Goal: Task Accomplishment & Management: Complete application form

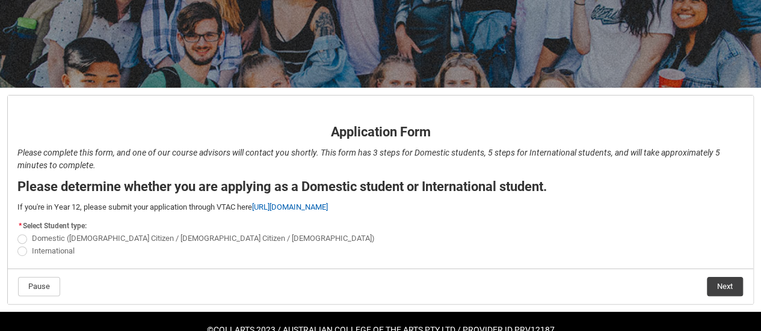
scroll to position [178, 0]
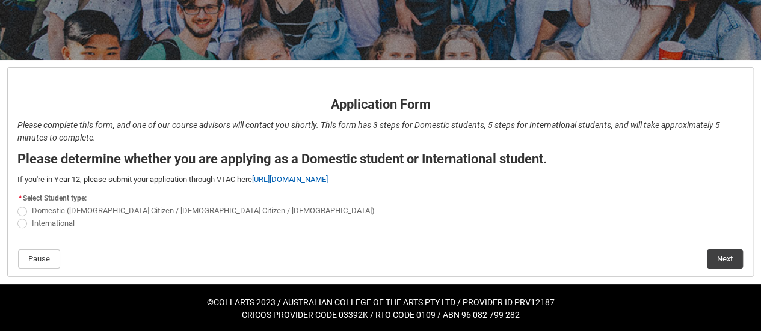
click at [43, 219] on span "International" at bounding box center [53, 223] width 43 height 9
click at [17, 217] on input "International" at bounding box center [17, 216] width 1 height 1
radio input "true"
click at [727, 261] on button "Next" at bounding box center [725, 259] width 36 height 19
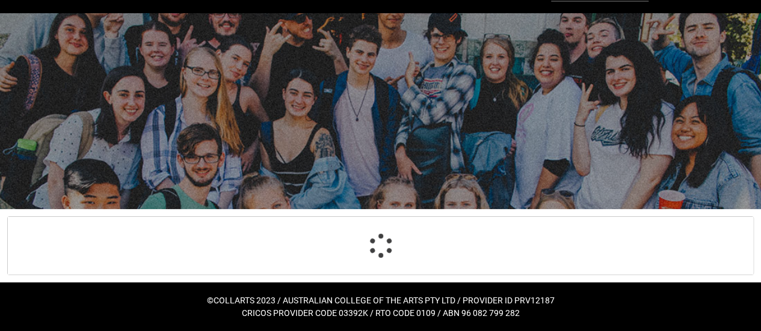
scroll to position [28, 0]
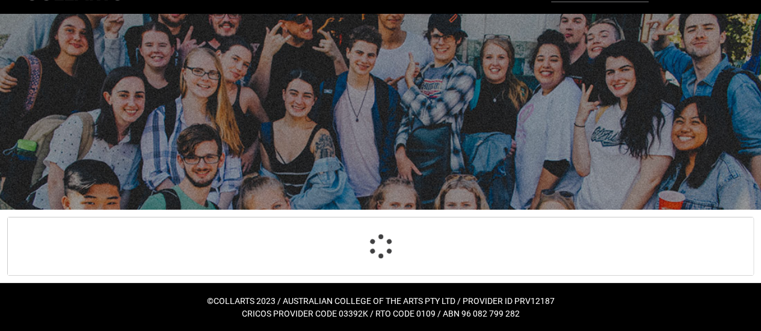
select select "choice_No"
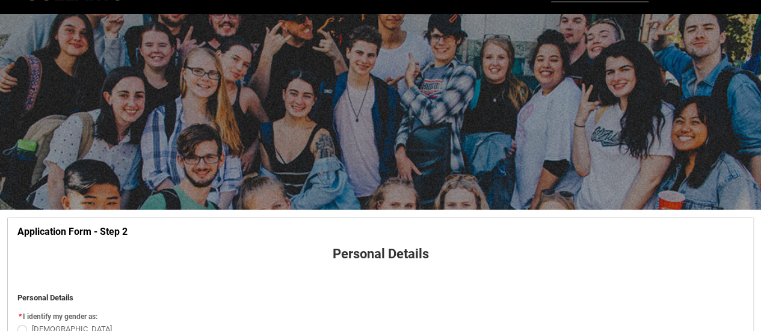
scroll to position [125, 0]
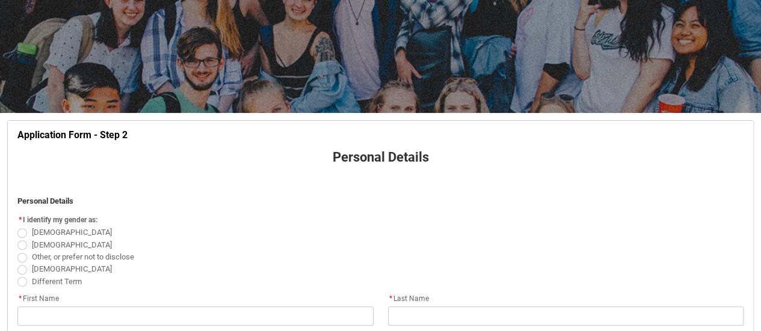
click at [32, 228] on span "Female" at bounding box center [72, 232] width 80 height 9
click at [17, 227] on input "Female" at bounding box center [17, 226] width 1 height 1
radio input "true"
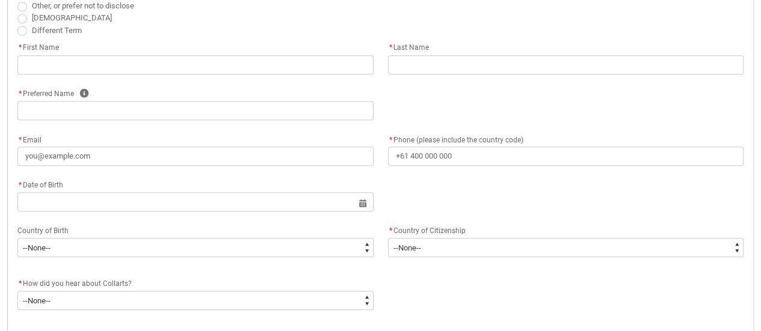
scroll to position [388, 0]
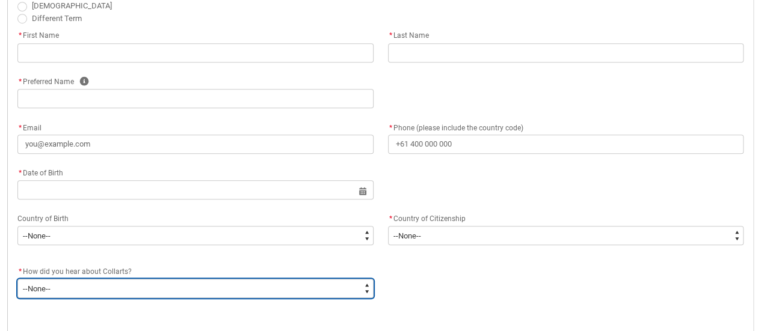
click at [367, 289] on select "--None-- Advertising - Facebook Advertising - Google Advertising - Instagram Ad…" at bounding box center [195, 288] width 356 height 19
type lightning-select "Heard_About_Collarts_Picklist.Socials (Facebook%2C Instagram%2C LinkedIn etc)"
click at [17, 279] on select "--None-- Advertising - Facebook Advertising - Google Advertising - Instagram Ad…" at bounding box center [195, 288] width 356 height 19
select select "Heard_About_Collarts_Picklist.Socials (Facebook%2C Instagram%2C LinkedIn etc)"
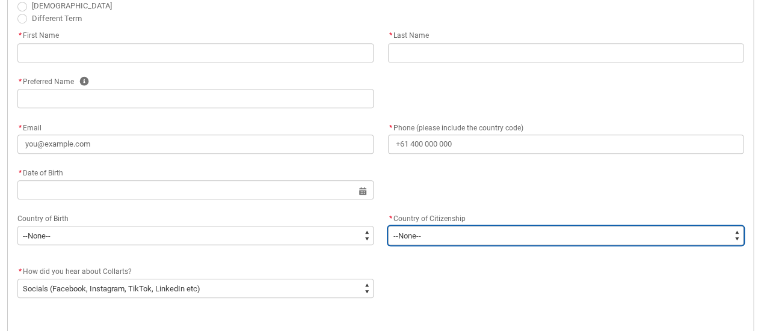
click at [736, 229] on select "--None-- Afghanistan Åland Islands Albania Algeria American Samoa Andorra Angol…" at bounding box center [566, 235] width 356 height 19
type lightning-select "Citizenship_Country.Rwanda"
click at [388, 226] on select "--None-- Afghanistan Åland Islands Albania Algeria American Samoa Andorra Angol…" at bounding box center [566, 235] width 356 height 19
select select "Citizenship_Country.Rwanda"
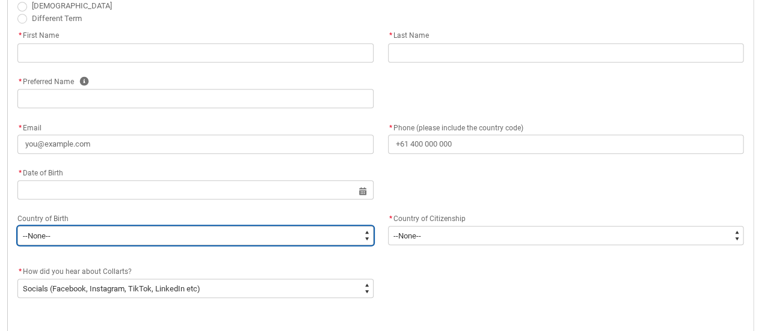
click at [364, 239] on select "--None-- 1601 Adelie Land (France) 7201 Afghanistan 2408 Aland Islands 3201 Alb…" at bounding box center [195, 235] width 356 height 19
click at [315, 234] on select "--None-- 1601 Adelie Land (France) 7201 Afghanistan 2408 Aland Islands 3201 Alb…" at bounding box center [195, 235] width 356 height 19
click at [137, 236] on select "--None-- 1601 Adelie Land (France) 7201 Afghanistan 2408 Aland Islands 3201 Alb…" at bounding box center [195, 235] width 356 height 19
type lightning-select "Birth_Country.9221"
click at [17, 226] on select "--None-- 1601 Adelie Land (France) 7201 Afghanistan 2408 Aland Islands 3201 Alb…" at bounding box center [195, 235] width 356 height 19
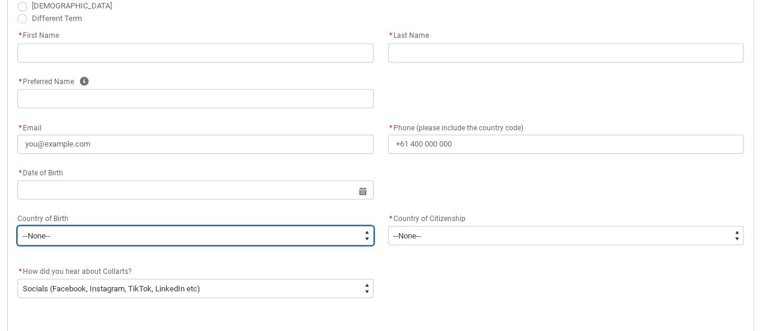
select select "Birth_Country.9221"
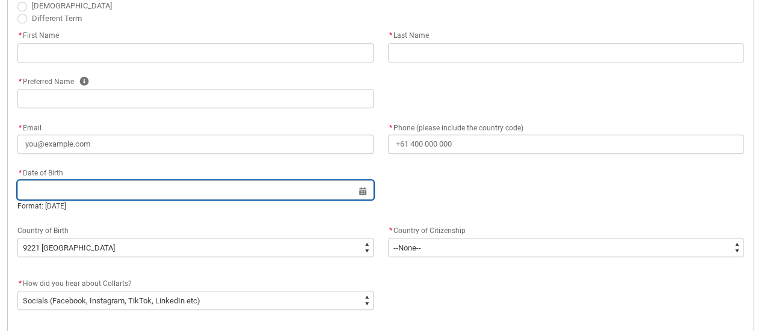
click at [363, 197] on input "REDU_Application_Form_for_Applicant flow" at bounding box center [195, 189] width 356 height 19
select select "2025"
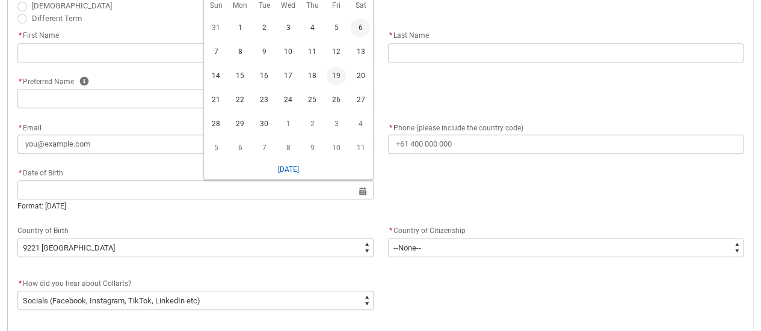
click at [339, 73] on span "19" at bounding box center [336, 75] width 19 height 19
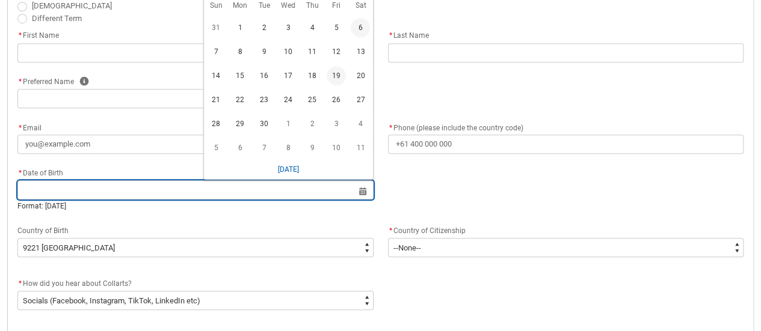
type lightning-datepicker "2025-09-19"
type lightning-input "2025-09-19"
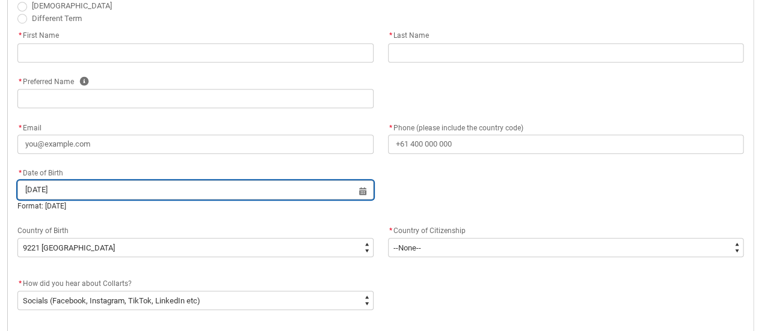
type input "19 Sept 2006"
click at [50, 192] on input "19 Sept 2006" at bounding box center [195, 189] width 356 height 19
select select "2025"
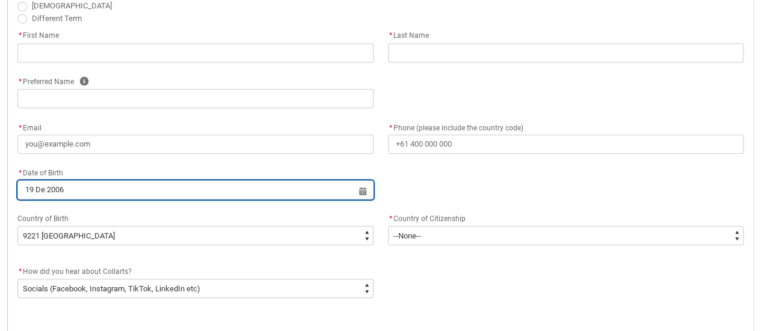
type input "19 Dec 2006"
type lightning-datepicker "2006-12-19"
type lightning-input "2006-12-19"
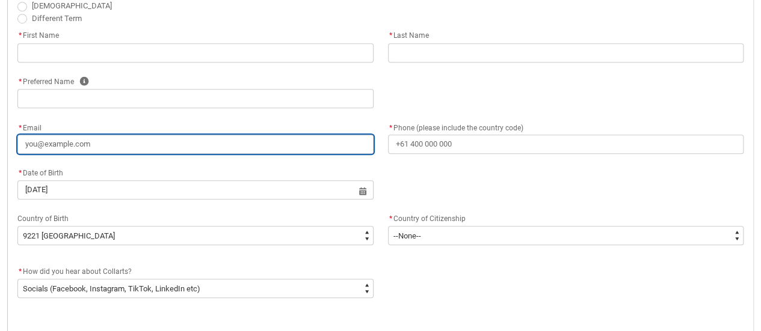
click at [176, 137] on input "* Email" at bounding box center [195, 144] width 356 height 19
type lightning-primitive-input-simple "s"
type input "s"
type lightning-primitive-input-simple "so"
type input "so"
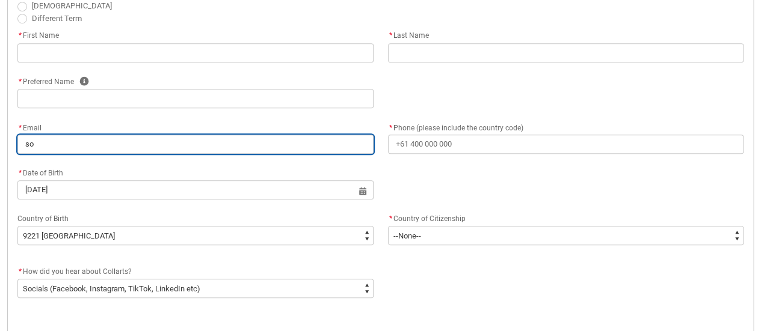
type lightning-primitive-input-simple "son"
type input "son"
type lightning-primitive-input-simple "soni"
type input "soni"
type lightning-primitive-input-simple "sonia"
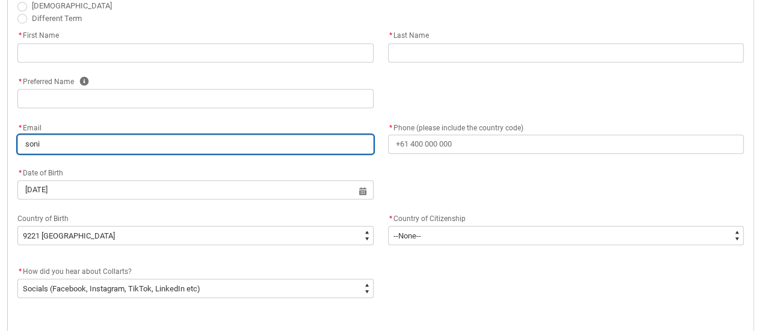
type input "sonia"
type lightning-primitive-input-simple "soniai"
type input "soniai"
type lightning-primitive-input-simple "soniais"
type input "soniais"
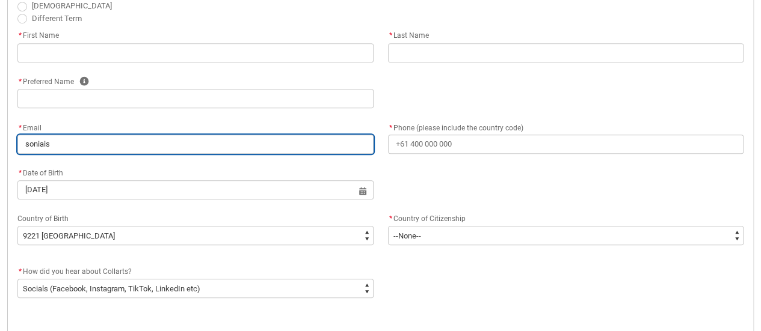
type lightning-primitive-input-simple "soniaisi"
type input "soniaisi"
type lightning-primitive-input-simple "soniaisim"
type input "soniaisim"
type lightning-primitive-input-simple "soniaisimb"
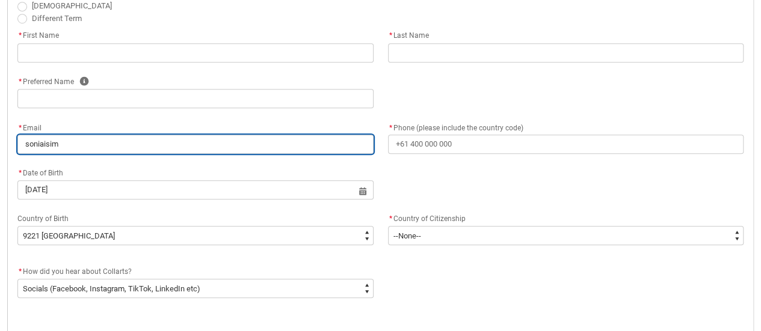
type input "soniaisimb"
type lightning-primitive-input-simple "soniaisimbi"
type input "soniaisimbi"
type lightning-primitive-input-simple "soniaisimbi9"
type input "soniaisimbi9"
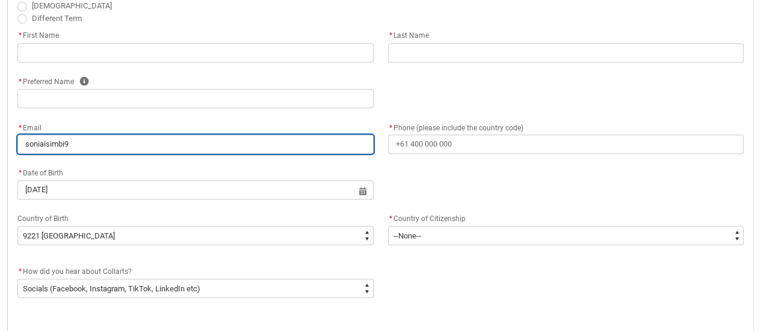
type lightning-primitive-input-simple "soniaisimbi9@"
type input "soniaisimbi9@"
type lightning-primitive-input-simple "soniaisimbi9@g"
type input "soniaisimbi9@g"
type lightning-primitive-input-simple "soniaisimbi9@gm"
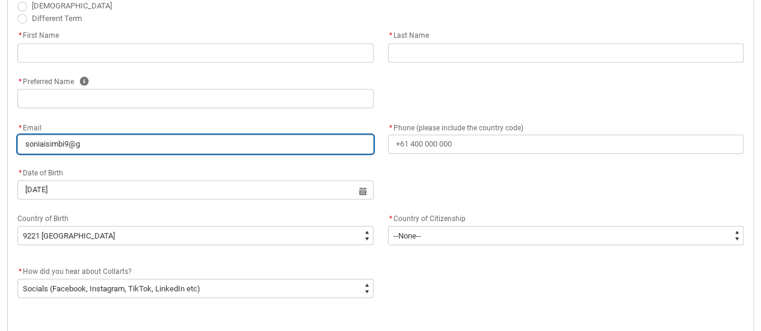
type input "soniaisimbi9@gm"
type lightning-primitive-input-simple "soniaisimbi9@gma"
type input "soniaisimbi9@gma"
type lightning-primitive-input-simple "soniaisimbi9@gmai"
type input "soniaisimbi9@gmai"
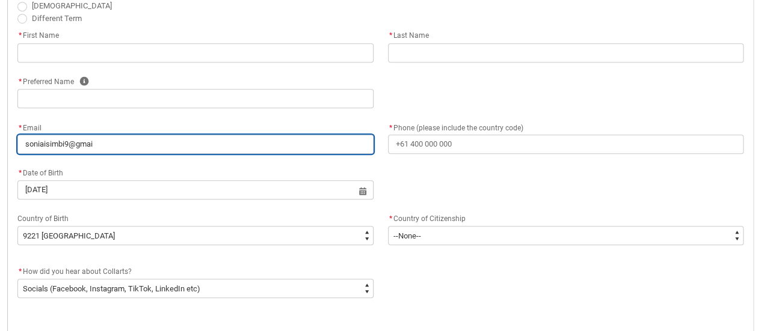
type lightning-primitive-input-simple "soniaisimbi9@gmail"
type input "soniaisimbi9@gmail"
type lightning-primitive-input-simple "soniaisimbi9@gmail."
type input "soniaisimbi9@gmail."
type lightning-primitive-input-simple "soniaisimbi9@gmail.c"
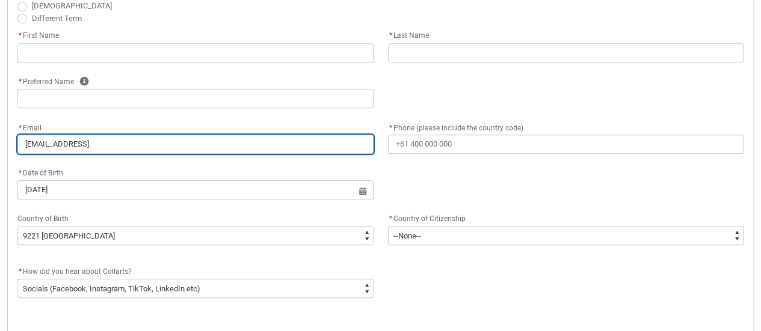
type input "soniaisimbi9@gmail.c"
type lightning-primitive-input-simple "soniaisimbi9@gmail.co"
type input "soniaisimbi9@gmail.co"
type lightning-primitive-input-simple "soniaisimbi9@gmail.com"
type input "soniaisimbi9@gmail.com"
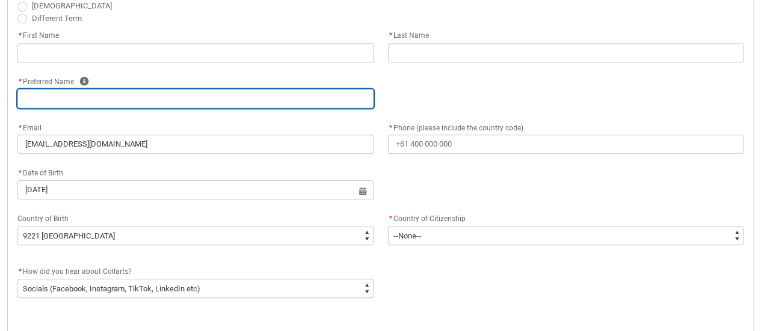
click at [162, 100] on input "REDU_Application_Form_for_Applicant flow" at bounding box center [195, 98] width 356 height 19
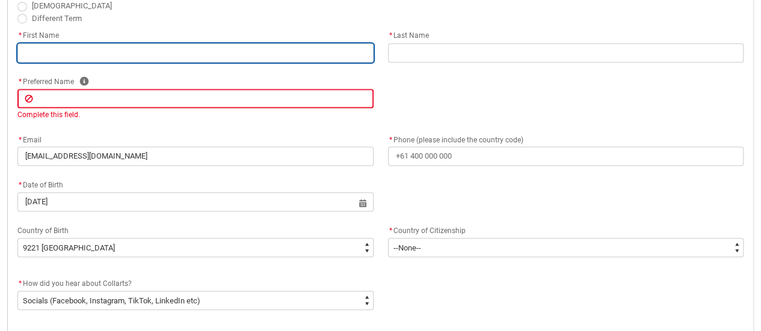
click at [111, 53] on input "REDU_Application_Form_for_Applicant flow" at bounding box center [195, 52] width 356 height 19
type lightning-primitive-input-simple "I"
type input "I"
type lightning-primitive-input-simple "IS"
type input "IS"
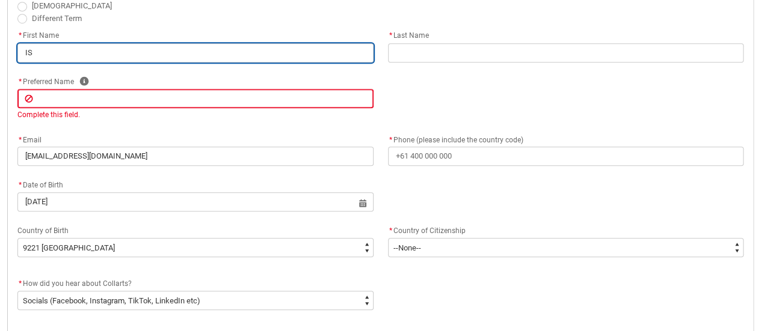
type lightning-primitive-input-simple "ISI"
type input "ISI"
type lightning-primitive-input-simple "ISIM"
type input "ISIM"
type lightning-primitive-input-simple "ISIMB"
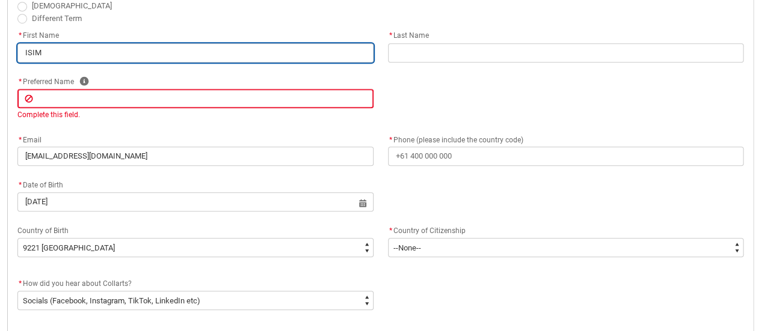
type input "ISIMB"
type lightning-primitive-input-simple "ISIMBI"
type input "ISIMBI"
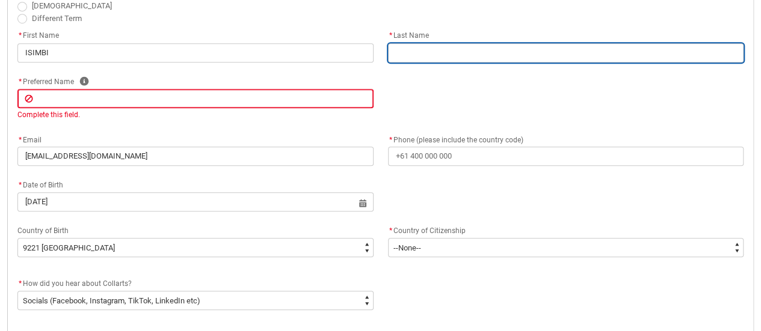
click at [453, 56] on input "REDU_Application_Form_for_Applicant flow" at bounding box center [566, 52] width 356 height 19
type lightning-primitive-input-simple "S"
type input "S"
type lightning-primitive-input-simple "So"
type input "So"
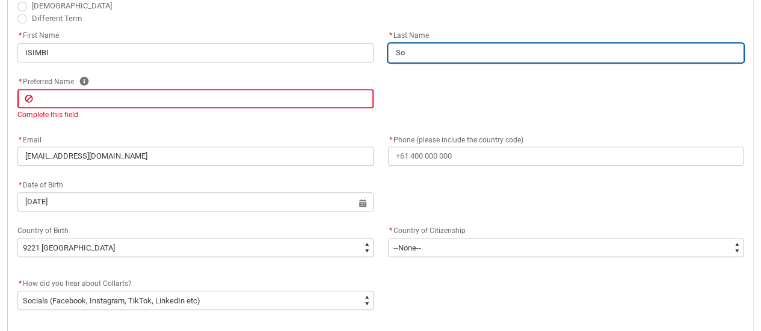
type lightning-primitive-input-simple "Son"
type input "Son"
type lightning-primitive-input-simple "Soni"
type input "Soni"
type lightning-primitive-input-simple "Sonia"
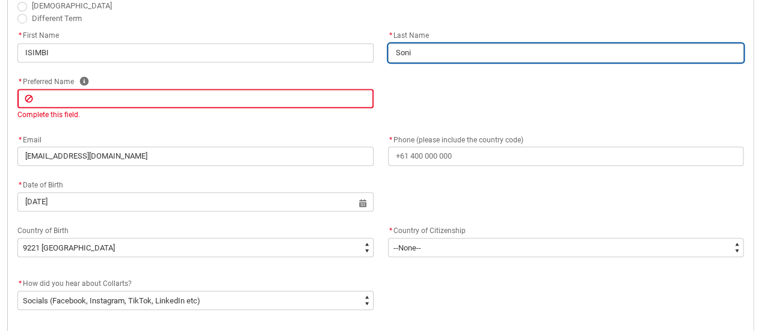
type input "Sonia"
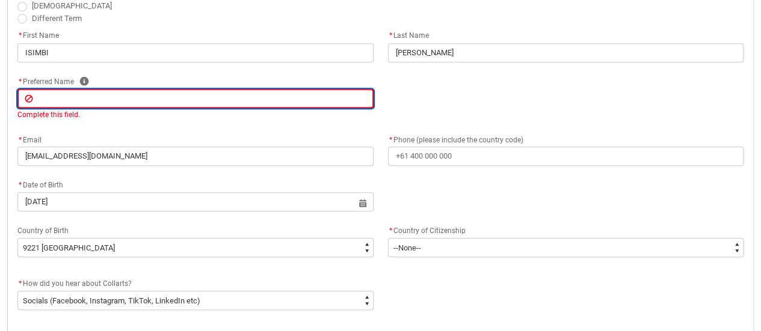
click at [348, 103] on input "REDU_Application_Form_for_Applicant flow" at bounding box center [195, 98] width 356 height 19
type lightning-primitive-input-simple "I"
type input "I"
type lightning-primitive-input-simple "IS"
type input "IS"
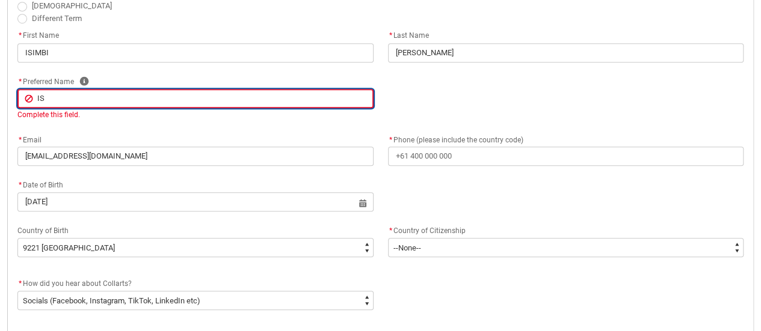
type lightning-primitive-input-simple "ISI"
type input "ISI"
type lightning-primitive-input-simple "ISIM"
type input "ISIM"
type lightning-primitive-input-simple "ISIMB"
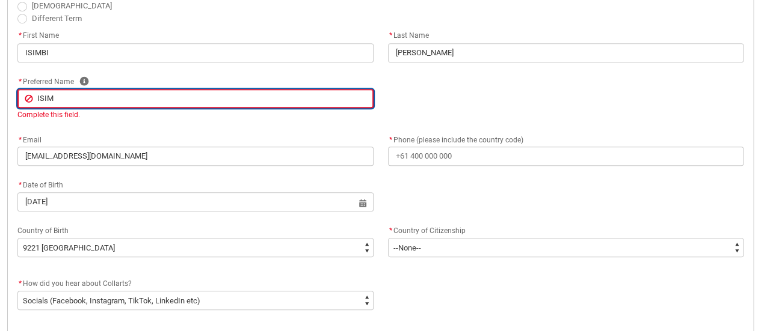
type input "ISIMB"
type lightning-primitive-input-simple "ISIMBI"
type input "ISIMBI"
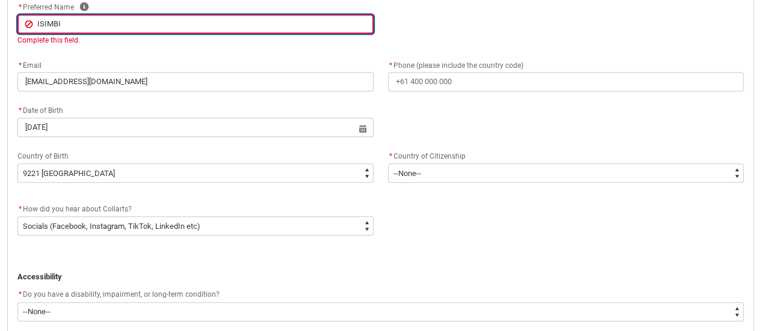
scroll to position [465, 0]
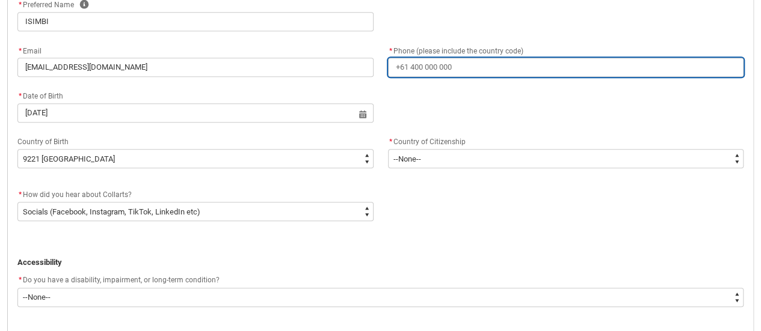
click at [616, 87] on div "* Email soniaisimbi9@gmail.com * Phone (please include the country code)" at bounding box center [380, 66] width 740 height 46
type lightning-primitive-input-simple "+250788221404"
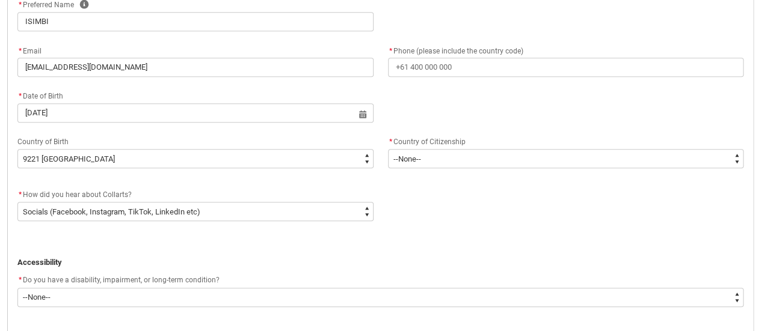
type lightning-primitive-input-simple "CHUB"
type lightning-primitive-input-simple "Huye"
type lightning-primitive-input-simple "254 huye"
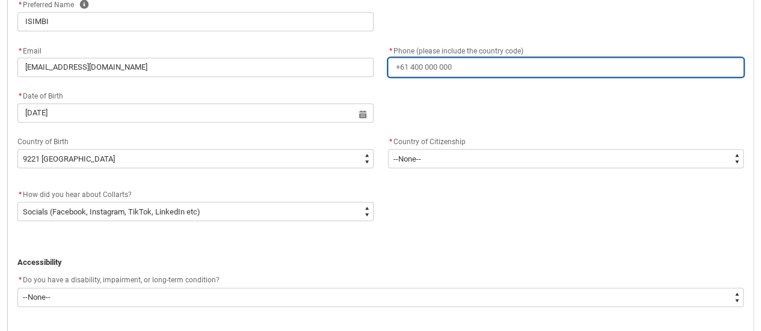
type input "+250788221404"
type input "CHUB"
type input "Huye"
type input "254 huye"
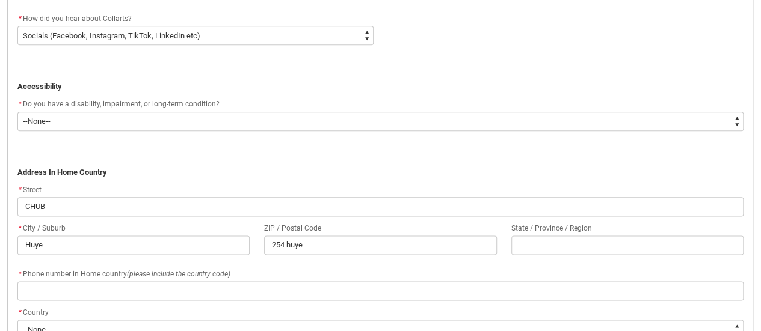
scroll to position [634, 0]
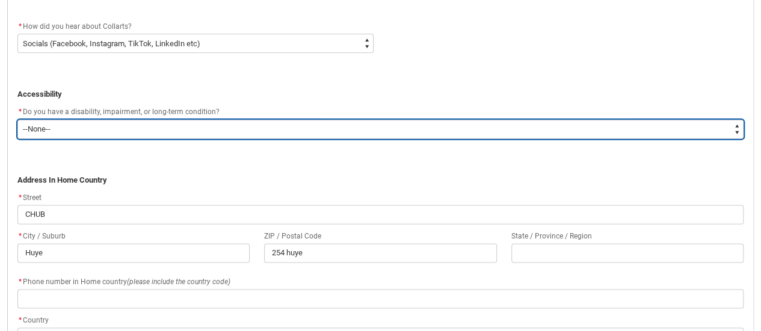
click at [687, 129] on select "--None-- Yes No" at bounding box center [380, 129] width 726 height 19
type lightning-select "No_TextChoice"
click at [17, 120] on select "--None-- Yes No" at bounding box center [380, 129] width 726 height 19
select select "No_TextChoice"
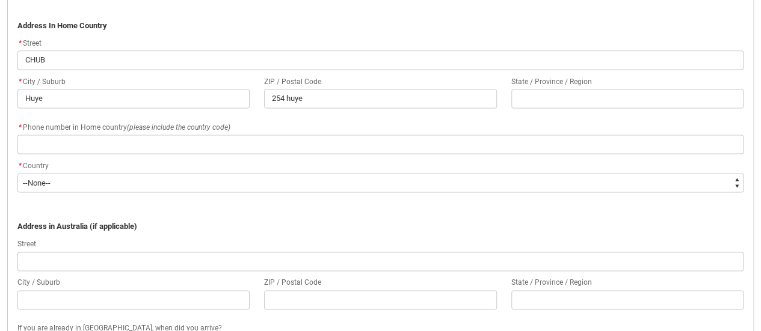
scroll to position [785, 0]
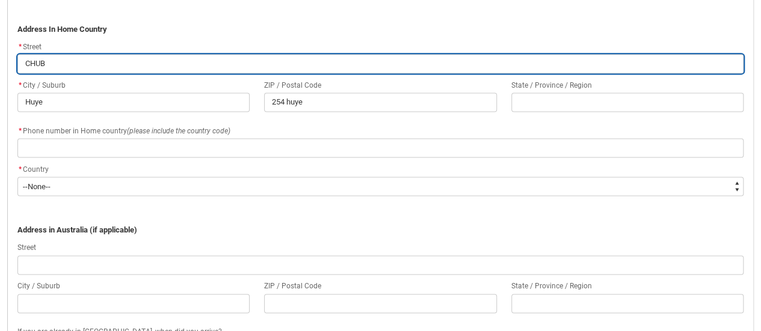
click at [380, 55] on input "CHUB" at bounding box center [380, 63] width 726 height 19
type lightning-primitive-input-simple "GASABO"
type input "GASABO"
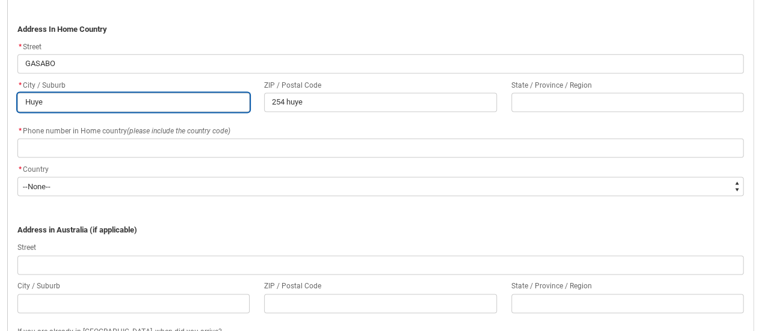
click at [126, 100] on input "Huye" at bounding box center [133, 102] width 232 height 19
type lightning-primitive-input-simple "Kigali"
type input "Kigali"
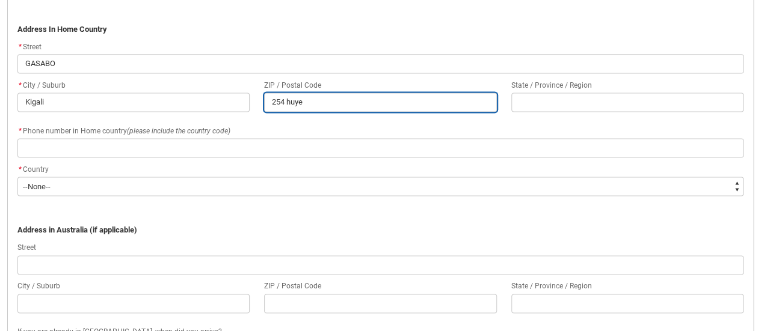
click at [358, 103] on input "254 huye" at bounding box center [380, 102] width 232 height 19
type lightning-primitive-input-simple "75019"
type input "75019"
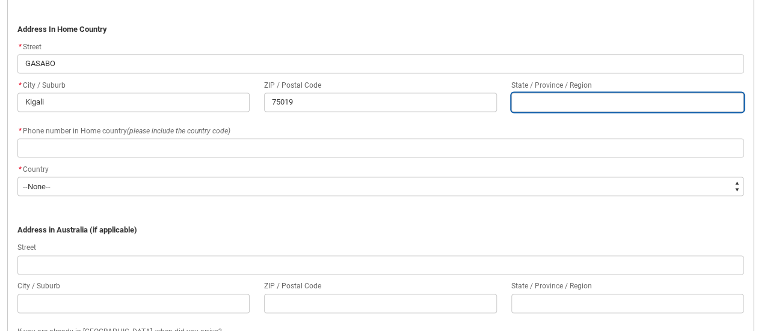
click at [542, 104] on input "REDU_Application_Form_for_Applicant flow" at bounding box center [627, 102] width 232 height 19
type lightning-primitive-input-simple "K"
type input "K"
type lightning-primitive-input-simple "KI"
type input "KI"
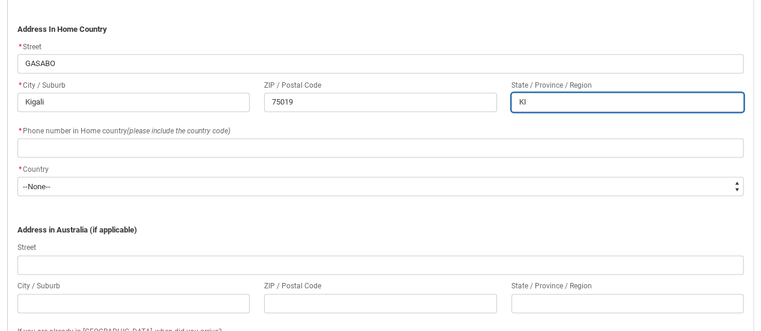
type lightning-primitive-input-simple "KIF"
type input "KIF"
type lightning-primitive-input-simple "KI"
type input "KI"
type lightning-primitive-input-simple "K"
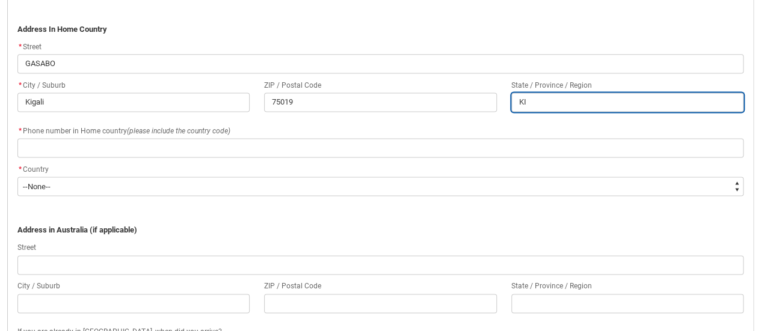
type input "K"
type lightning-primitive-input-simple "Ki"
type input "Ki"
type lightning-primitive-input-simple "Kif"
type input "Kif"
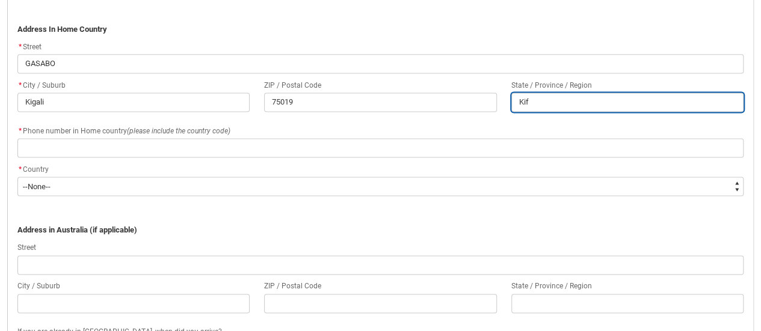
type lightning-primitive-input-simple "Ki"
type input "Ki"
type lightning-primitive-input-simple "Kig"
type input "Kig"
type lightning-primitive-input-simple "Kiga"
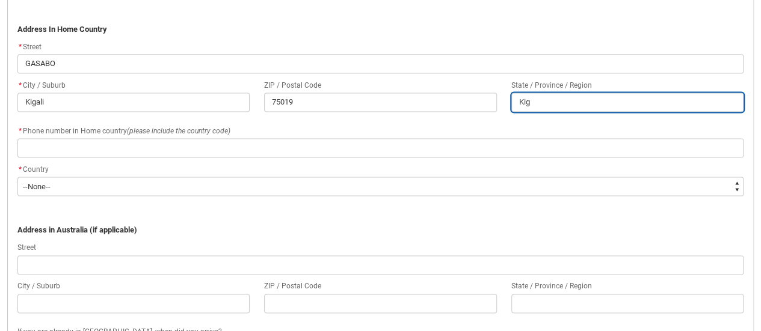
type input "Kiga"
type lightning-primitive-input-simple "Kigal"
type input "Kigal"
type lightning-primitive-input-simple "Kigali"
type input "Kigali"
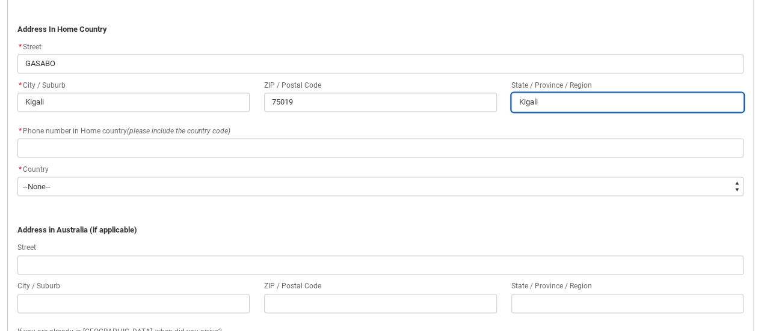
type lightning-primitive-input-simple "Kigali"
type input "Kigali"
type lightning-primitive-input-simple "Kigali C"
type input "Kigali C"
type lightning-primitive-input-simple "Kigali Ci"
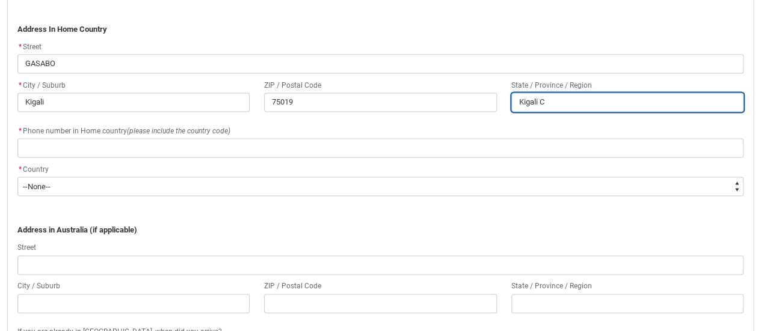
type input "Kigali Ci"
type lightning-primitive-input-simple "Kigali Cit"
type input "Kigali Cit"
type lightning-primitive-input-simple "Kigali City"
type input "Kigali City"
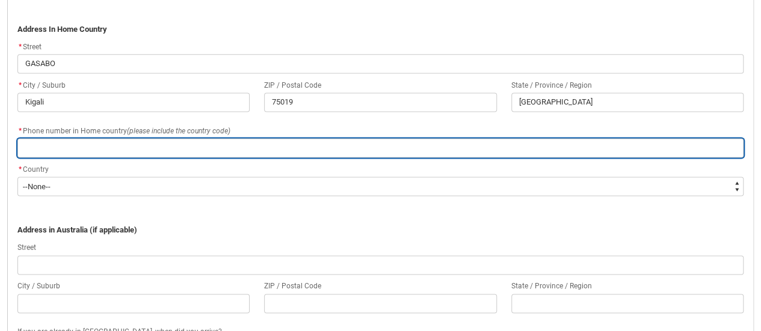
click at [271, 152] on input "REDU_Application_Form_for_Applicant flow" at bounding box center [380, 147] width 726 height 19
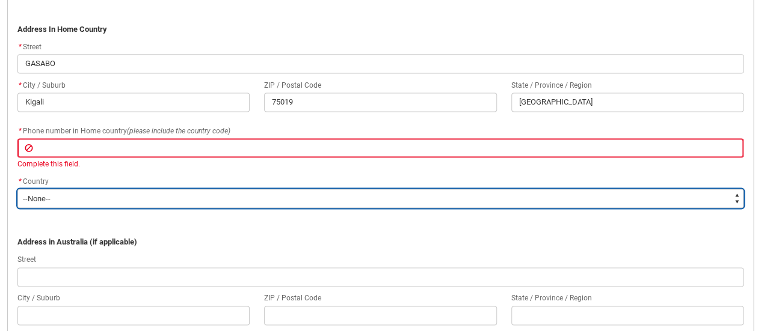
click at [58, 182] on div "* Country * --None-- Adelie Land (France) Afghanistan Aland Islands Albania Alg…" at bounding box center [380, 191] width 726 height 34
type lightning-select "Country_Choice.9221"
click at [17, 189] on select "--None-- Adelie Land (France) Afghanistan Aland Islands Albania Algeria Andorra…" at bounding box center [380, 198] width 726 height 19
select select "Country_Choice.9221"
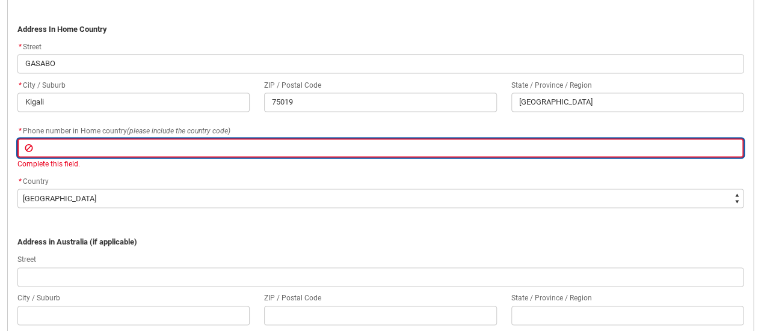
click at [350, 152] on input "REDU_Application_Form_for_Applicant flow" at bounding box center [380, 147] width 726 height 19
type lightning-primitive-input-simple "0"
type input "0"
type lightning-primitive-input-simple "07"
type input "07"
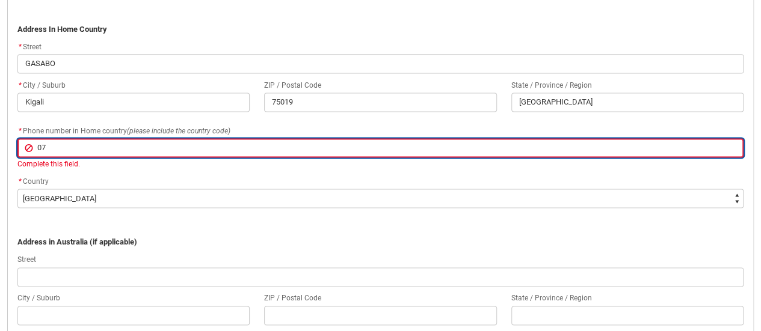
type lightning-primitive-input-simple "078"
type input "078"
type lightning-primitive-input-simple "0784"
type input "0784"
type lightning-primitive-input-simple "07849"
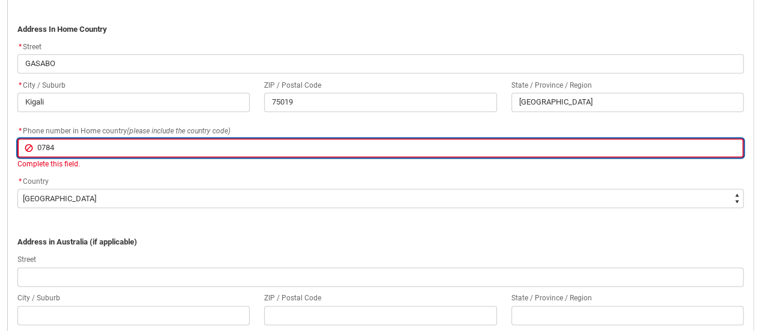
type input "07849"
type lightning-primitive-input-simple "078492"
type input "078492"
type lightning-primitive-input-simple "0784921"
type input "0784921"
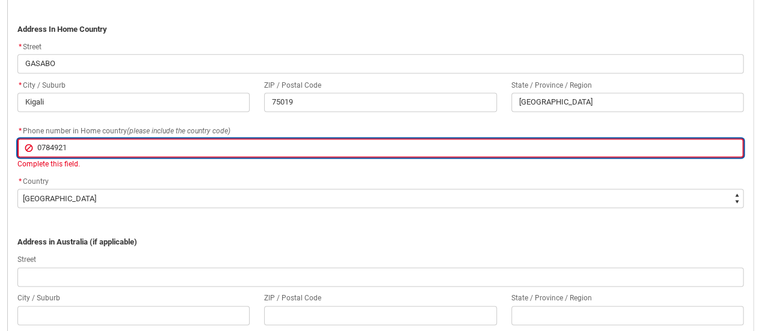
type lightning-primitive-input-simple "07849217"
type input "07849217"
type lightning-primitive-input-simple "078492171"
type input "078492171"
type lightning-primitive-input-simple "0784921718"
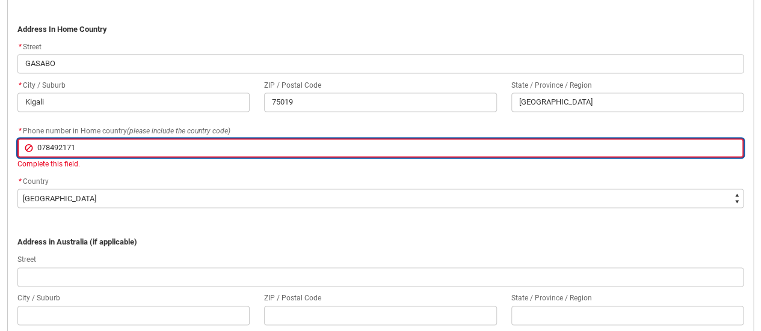
type input "0784921718"
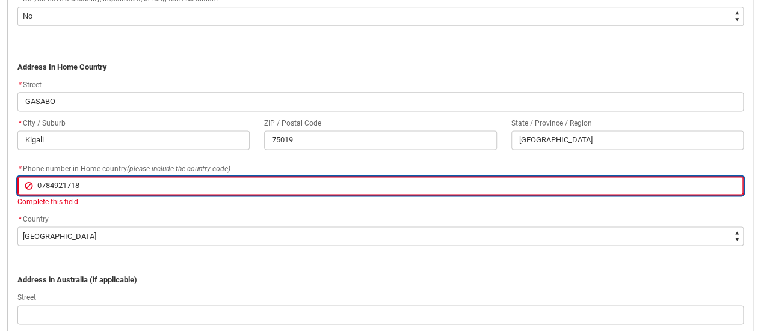
scroll to position [753, 0]
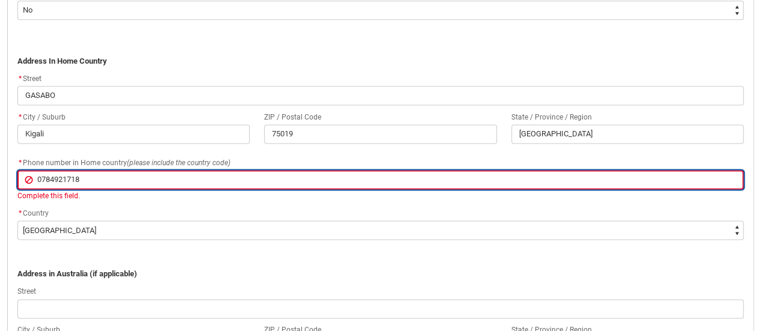
click at [35, 178] on input "0784921718" at bounding box center [380, 179] width 726 height 19
type lightning-primitive-input-simple ":0784921718"
type input ":0784921718"
type lightning-primitive-input-simple ":20784921718"
type input ":20784921718"
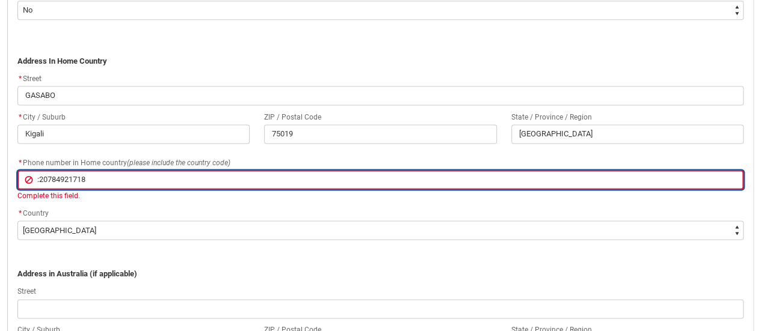
type lightning-primitive-input-simple ":250784921718"
type input ":250784921718"
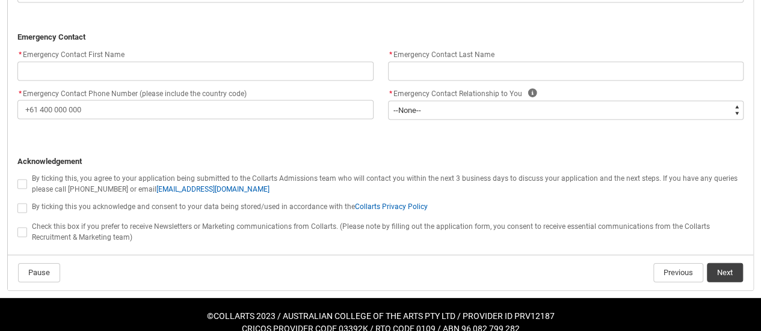
scroll to position [1179, 0]
click at [288, 207] on span "By ticking this you acknowledge and consent to your data being stored/used in a…" at bounding box center [230, 207] width 396 height 8
checkbox input "true"
click at [283, 184] on div "By ticking this, you agree to your application being submitted to the Collarts …" at bounding box center [387, 183] width 711 height 23
click at [123, 183] on lightning-formatted-rich-text "By ticking this, you agree to your application being submitted to the Collarts …" at bounding box center [384, 183] width 705 height 22
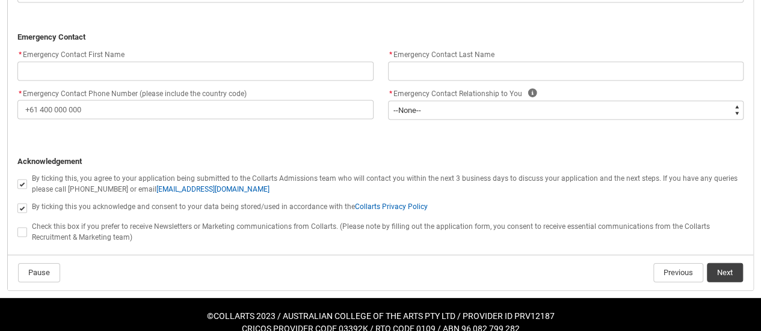
checkbox input "true"
click at [94, 229] on span "Check this box if you prefer to receive Newsletters or Marketing communications…" at bounding box center [371, 231] width 678 height 19
checkbox input "true"
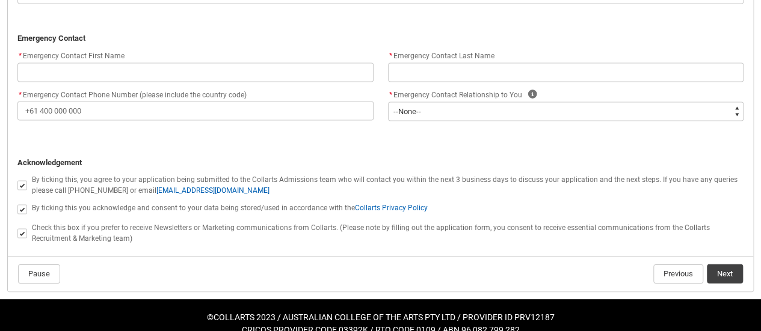
scroll to position [1167, 0]
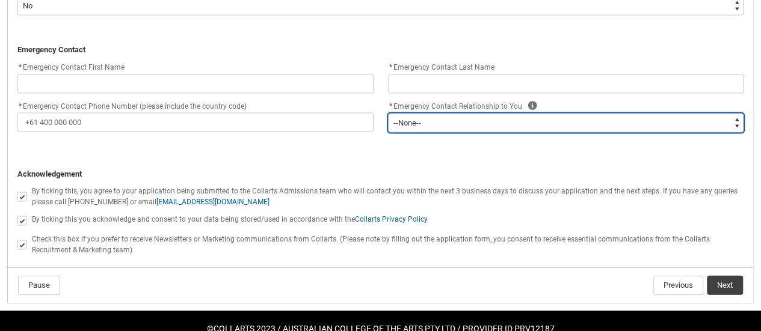
click at [607, 118] on select "--None-- Mother Father Sibling Child Partner Relation Friend" at bounding box center [566, 123] width 356 height 19
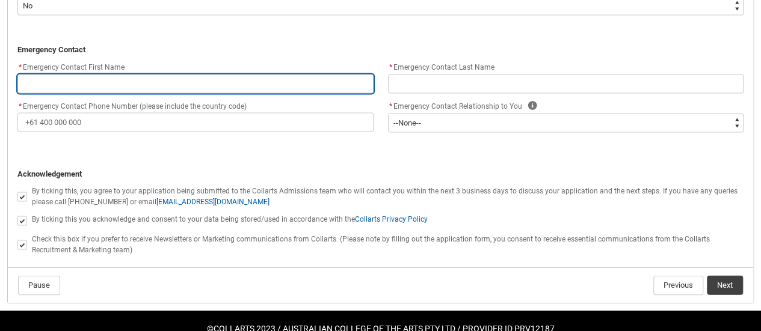
click at [307, 81] on input "REDU_Application_Form_for_Applicant flow" at bounding box center [195, 84] width 356 height 19
type lightning-primitive-input-simple "Leonard Ndayizeye"
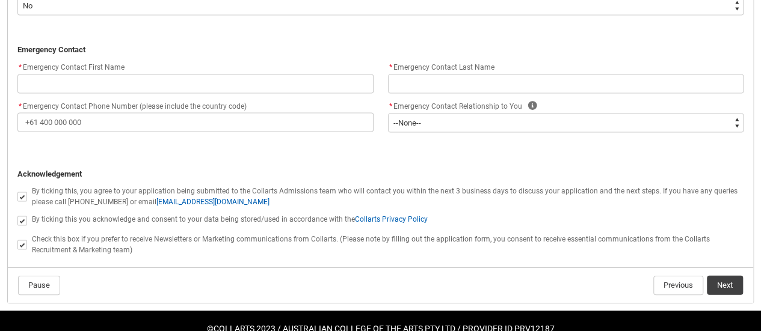
type lightning-primitive-input-simple "CHUB"
type lightning-primitive-input-simple "Huye"
type lightning-primitive-input-simple "254 huye"
type lightning-primitive-input-simple "+250788221404"
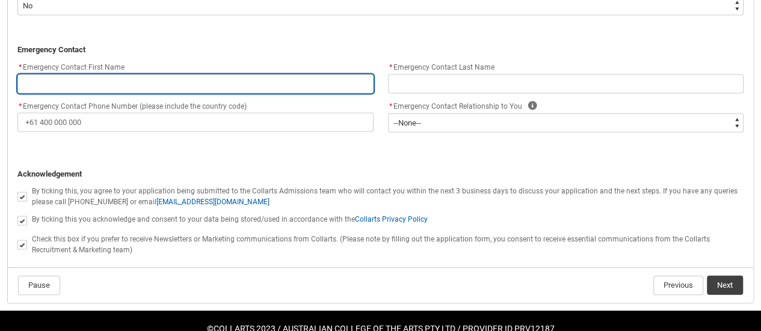
type input "CHUB"
type input "Huye"
type input "254 huye"
type input "Leonard Ndayizeye"
type input "+250788221404"
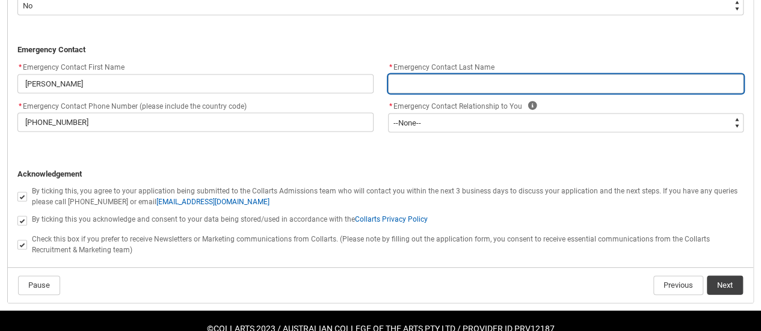
click at [473, 88] on input "REDU_Application_Form_for_Applicant flow" at bounding box center [566, 84] width 356 height 19
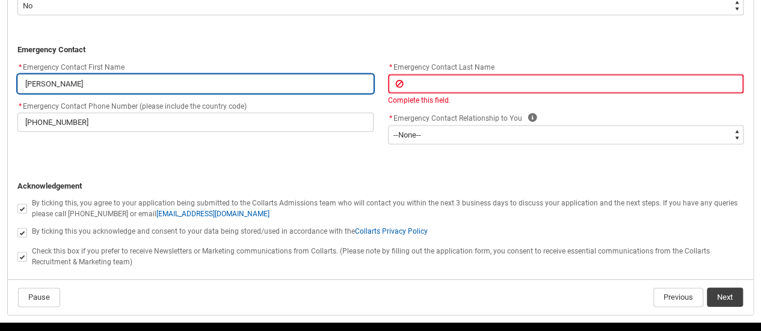
click at [208, 88] on input "Leonard Ndayizeye" at bounding box center [195, 84] width 356 height 19
type lightning-primitive-input-simple "Leonard Ndayizey"
type input "Leonard Ndayizey"
type lightning-primitive-input-simple "Leonard Ndayize"
type input "Leonard Ndayize"
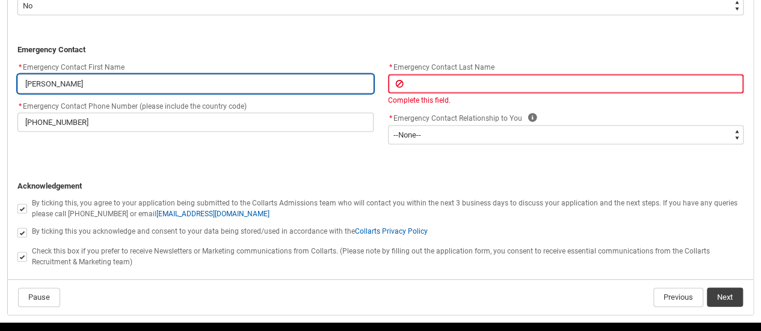
type lightning-primitive-input-simple "Leonard Ndayiz"
type input "Leonard Ndayiz"
type lightning-primitive-input-simple "Leonard Ndayi"
type input "Leonard Ndayi"
type lightning-primitive-input-simple "Leonard Nday"
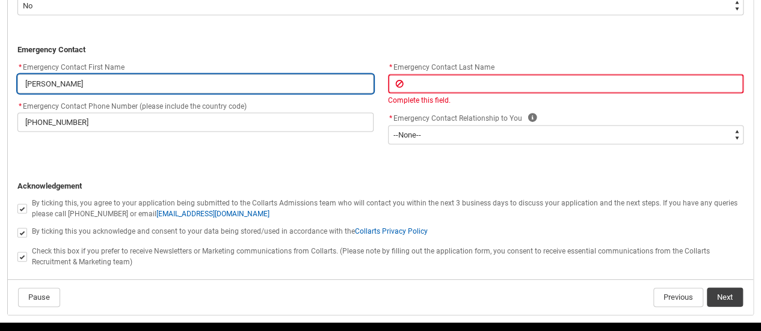
type input "Leonard Nday"
type lightning-primitive-input-simple "Leonard Nda"
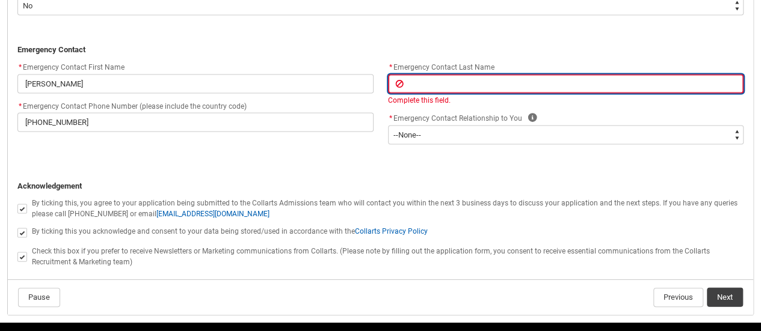
click at [413, 85] on input "REDU_Application_Form_for_Applicant flow" at bounding box center [566, 84] width 356 height 19
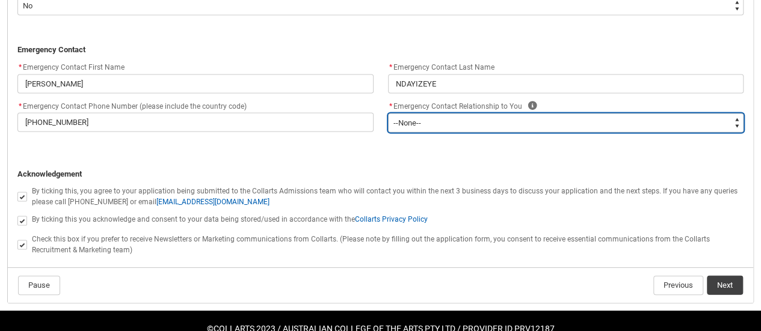
click at [426, 132] on select "--None-- Mother Father Sibling Child Partner Relation Friend" at bounding box center [566, 123] width 356 height 19
click at [388, 114] on select "--None-- Mother Father Sibling Child Partner Relation Friend" at bounding box center [566, 123] width 356 height 19
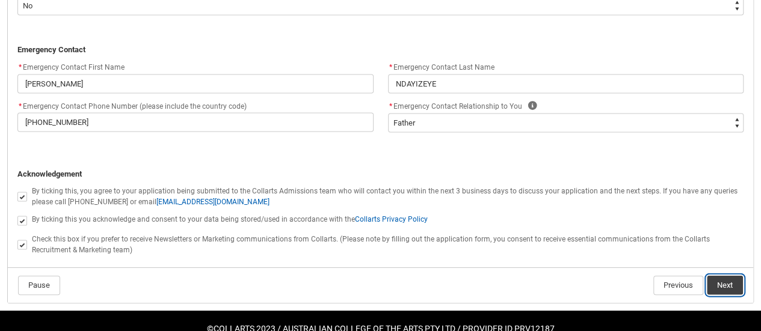
click at [713, 278] on button "Next" at bounding box center [725, 285] width 36 height 19
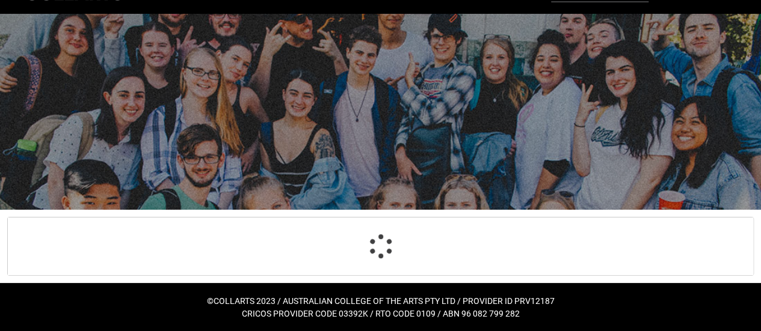
scroll to position [125, 0]
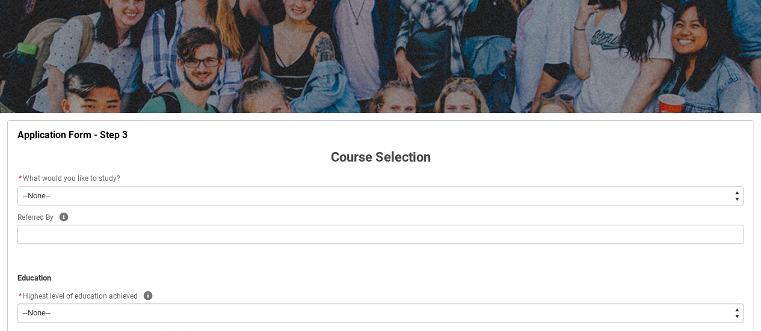
click at [738, 194] on select "--None-- Diploma Bachelor Post Graduate" at bounding box center [380, 195] width 726 height 19
drag, startPoint x: 760, startPoint y: 90, endPoint x: 762, endPoint y: 108, distance: 18.1
click at [761, 108] on html "Loading × Sorry to interrupt Uncaught TypeError: Cannot read properties of unde…" at bounding box center [380, 245] width 761 height 740
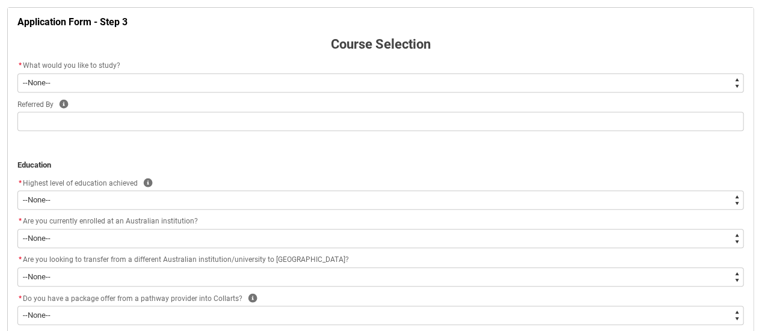
scroll to position [229, 0]
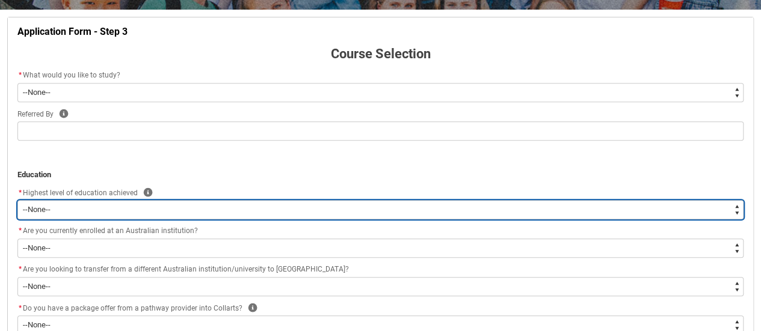
click at [737, 215] on select "--None-- Completed High School Completed a VET Course Completed Foundation Stud…" at bounding box center [380, 209] width 726 height 19
click at [17, 200] on select "--None-- Completed High School Completed a VET Course Completed Foundation Stud…" at bounding box center [380, 209] width 726 height 19
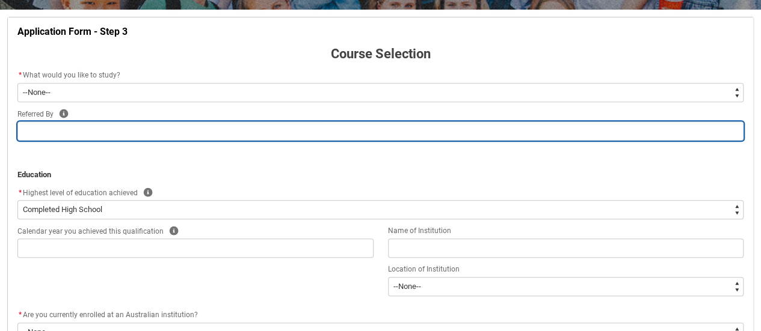
click at [715, 133] on input "REDU_Application_Form_for_Applicant flow" at bounding box center [380, 130] width 726 height 19
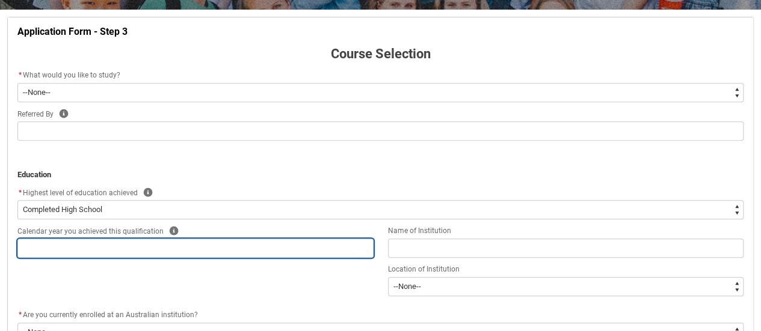
click at [292, 254] on input "REDU_Application_Form_for_Applicant flow" at bounding box center [195, 248] width 356 height 19
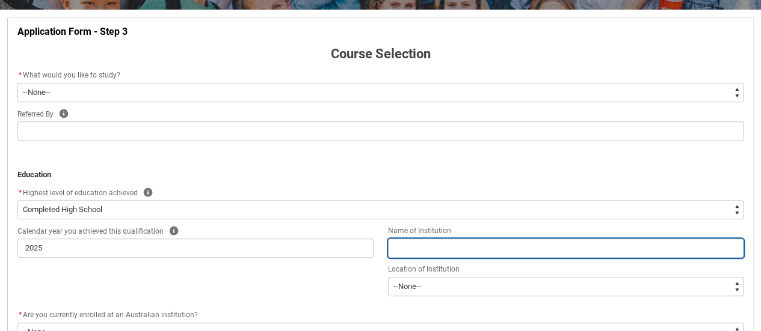
click at [595, 251] on input "REDU_Application_Form_for_Applicant flow" at bounding box center [566, 248] width 356 height 19
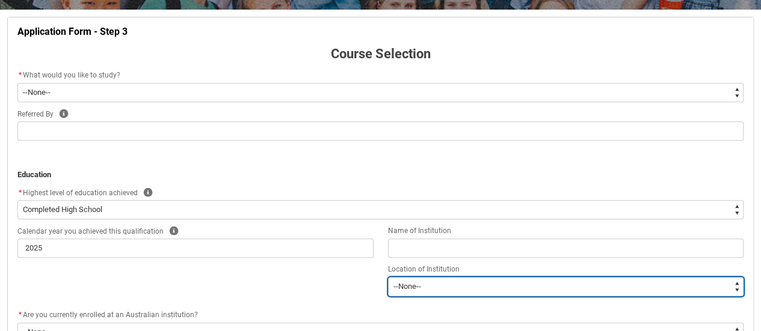
click at [734, 289] on select "--None-- Afghanistan Åland Islands Albania Algeria American Samoa Andorra Angol…" at bounding box center [566, 286] width 356 height 19
click at [388, 277] on select "--None-- Afghanistan Åland Islands Albania Algeria American Samoa Andorra Angol…" at bounding box center [566, 286] width 356 height 19
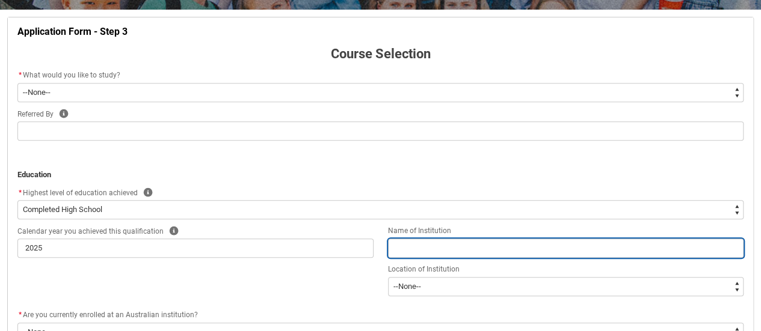
click at [600, 239] on input "REDU_Application_Form_for_Applicant flow" at bounding box center [566, 248] width 356 height 19
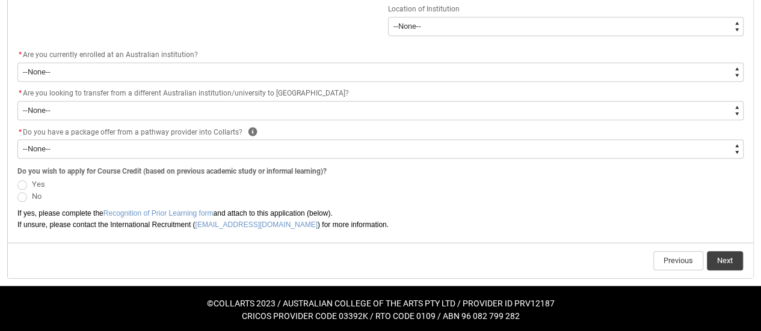
scroll to position [490, 0]
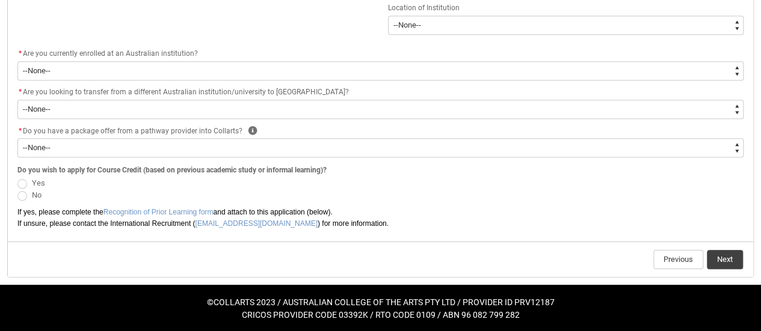
click at [34, 182] on span "Yes" at bounding box center [38, 183] width 13 height 9
click at [17, 177] on input "Yes" at bounding box center [17, 176] width 1 height 1
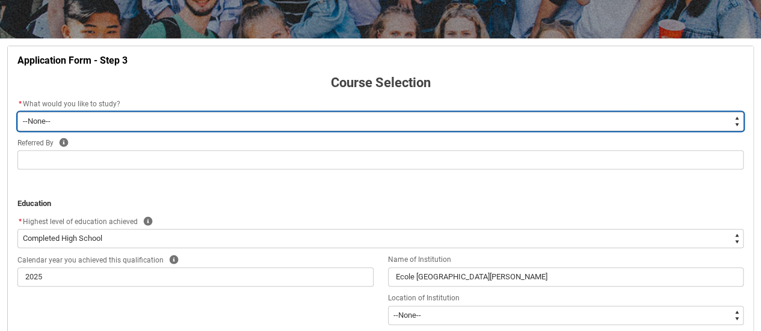
click at [499, 116] on select "--None-- Diploma Bachelor Post Graduate" at bounding box center [380, 121] width 726 height 19
click at [17, 112] on select "--None-- Diploma Bachelor Post Graduate" at bounding box center [380, 121] width 726 height 19
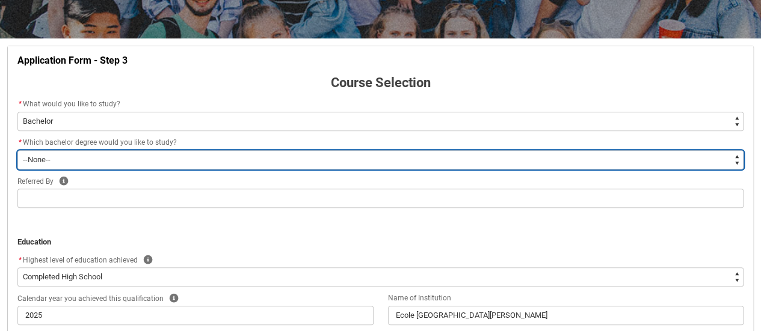
click at [735, 154] on select "--None-- Bachelor of 2D Animation Bachelor of Applied Business (Entertainment M…" at bounding box center [380, 159] width 726 height 19
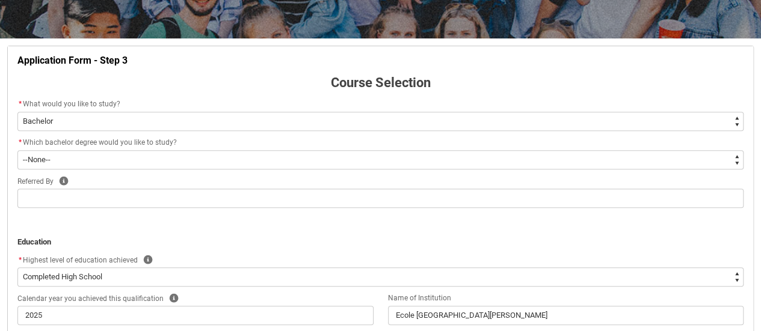
click at [467, 213] on p "REDU_Application_Form_for_Applicant flow" at bounding box center [380, 219] width 726 height 12
